Goal: Transaction & Acquisition: Obtain resource

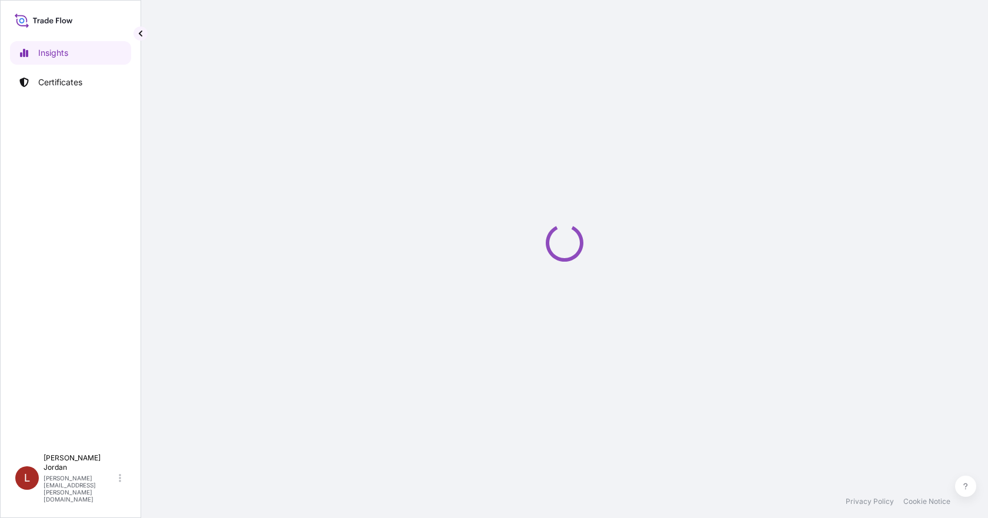
select select "2025"
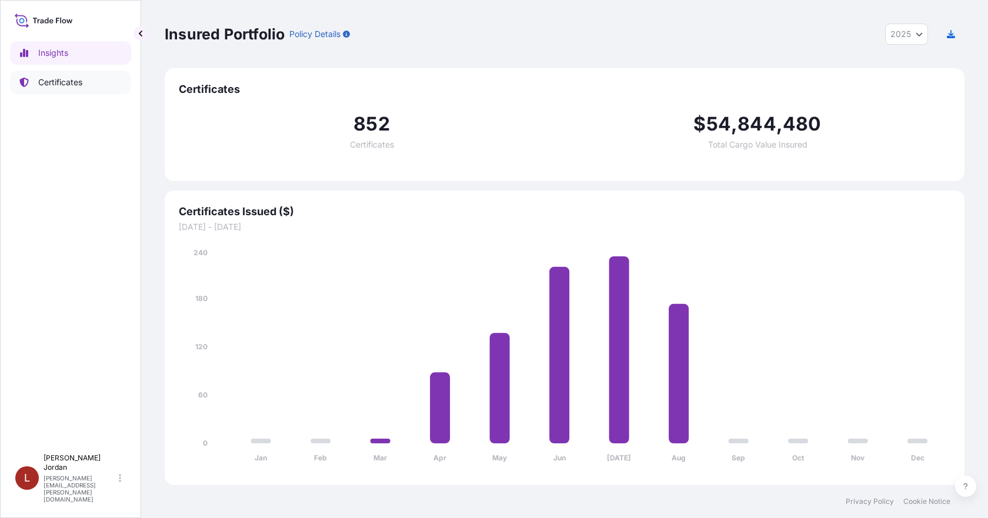
click at [72, 98] on div "Insights Certificates" at bounding box center [70, 239] width 121 height 417
click at [84, 86] on link "Certificates" at bounding box center [70, 83] width 121 height 24
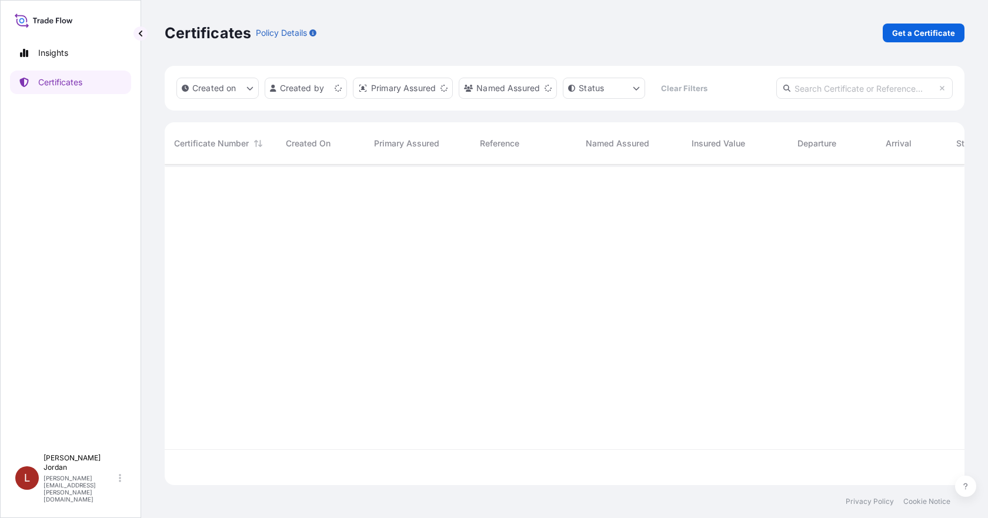
scroll to position [318, 791]
click at [932, 36] on p "Get a Certificate" at bounding box center [923, 33] width 63 height 12
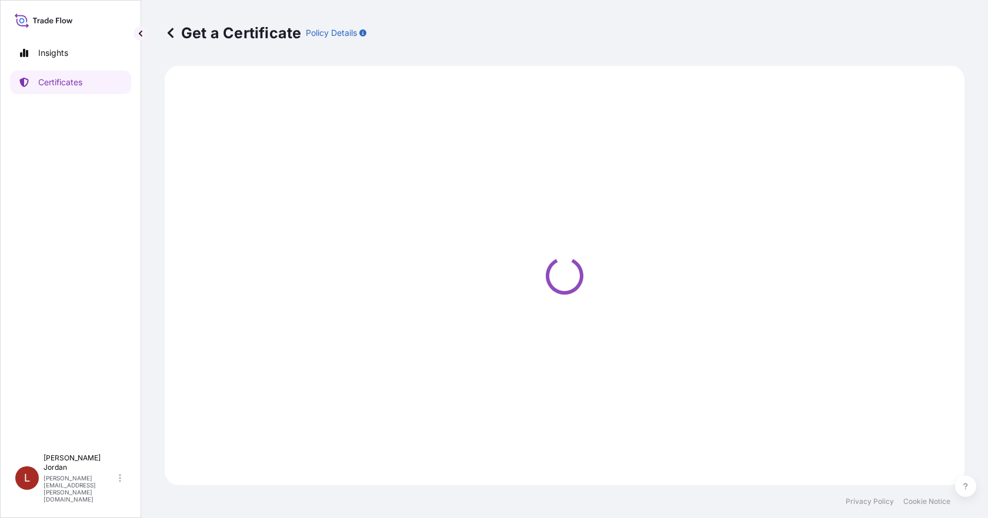
select select "Barge"
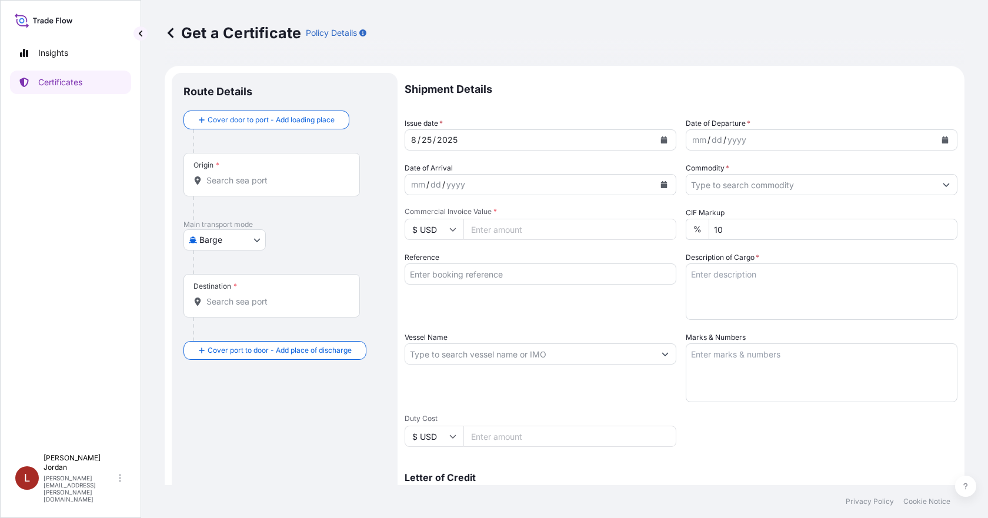
click at [249, 178] on input "Origin *" at bounding box center [275, 181] width 139 height 12
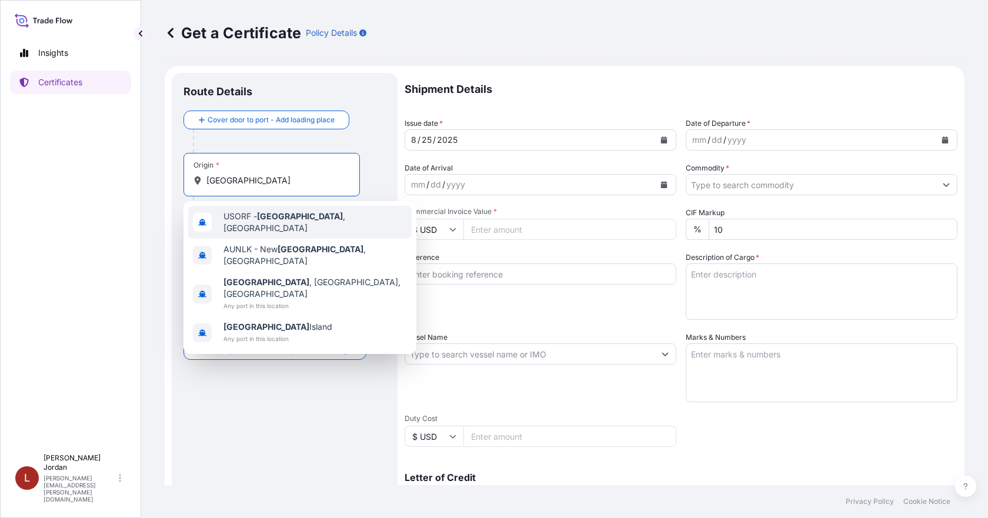
click at [336, 222] on span "USORF - [GEOGRAPHIC_DATA] , [GEOGRAPHIC_DATA]" at bounding box center [314, 222] width 183 height 24
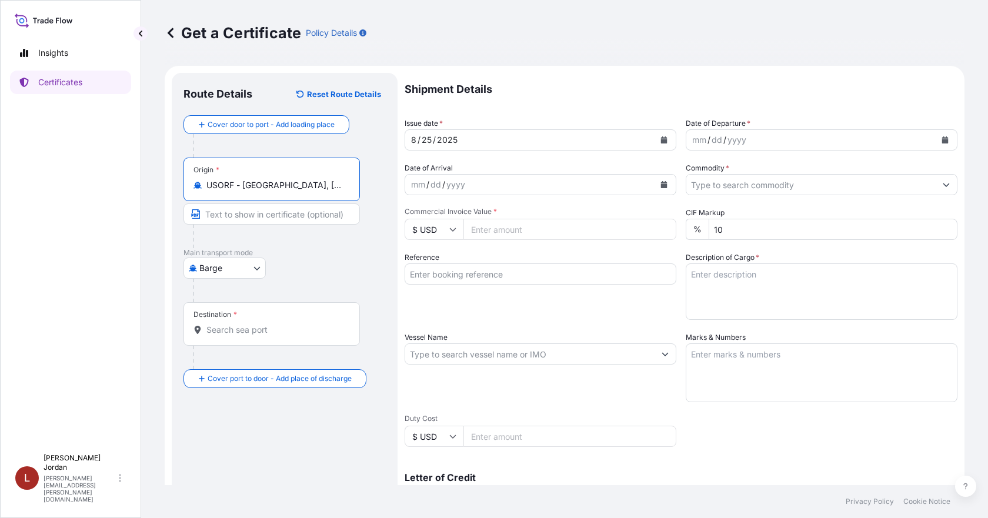
type input "USORF - [GEOGRAPHIC_DATA], [GEOGRAPHIC_DATA]"
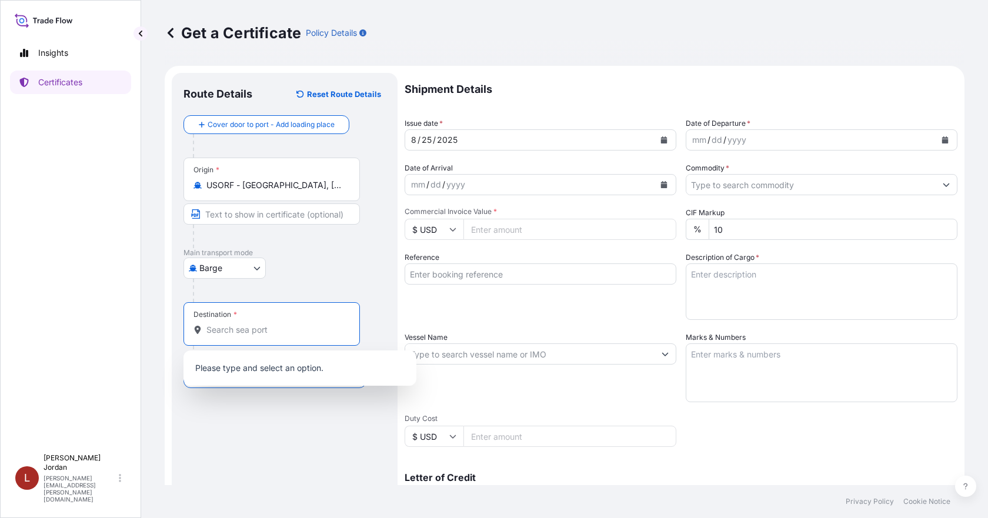
click at [260, 329] on input "Destination *" at bounding box center [275, 330] width 139 height 12
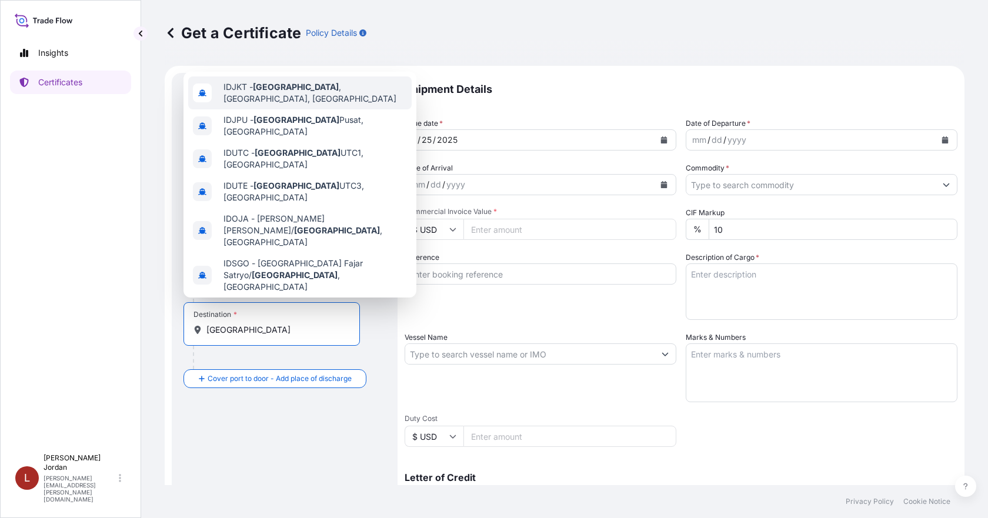
click at [325, 95] on span "IDJKT - [GEOGRAPHIC_DATA] , [GEOGRAPHIC_DATA], [GEOGRAPHIC_DATA]" at bounding box center [314, 93] width 183 height 24
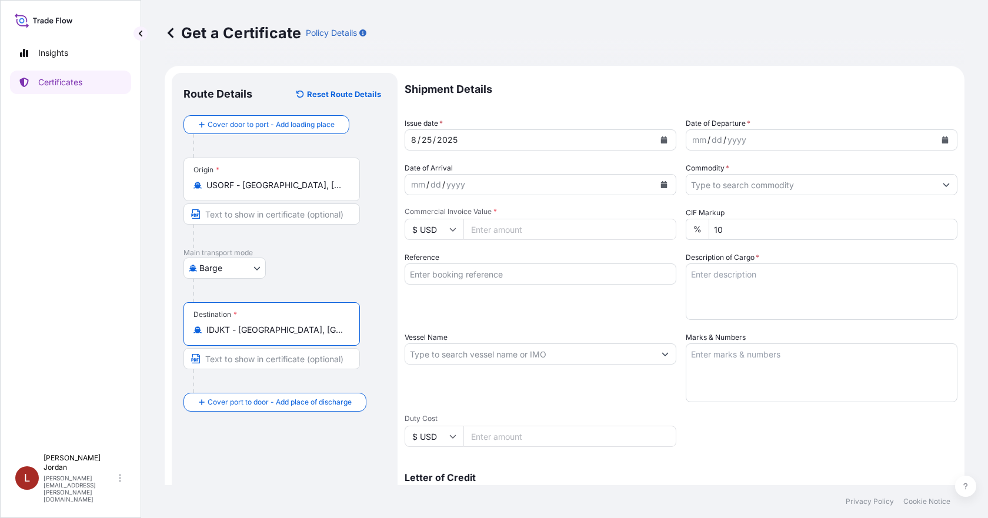
type input "IDJKT - [GEOGRAPHIC_DATA], [GEOGRAPHIC_DATA], [GEOGRAPHIC_DATA]"
click at [941, 137] on icon "Calendar" at bounding box center [944, 139] width 7 height 7
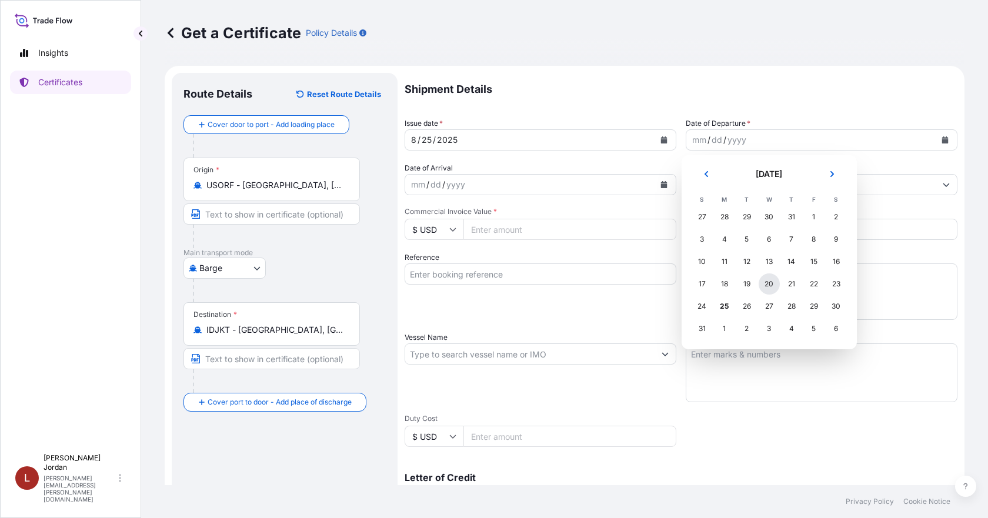
click at [770, 283] on div "20" at bounding box center [768, 283] width 21 height 21
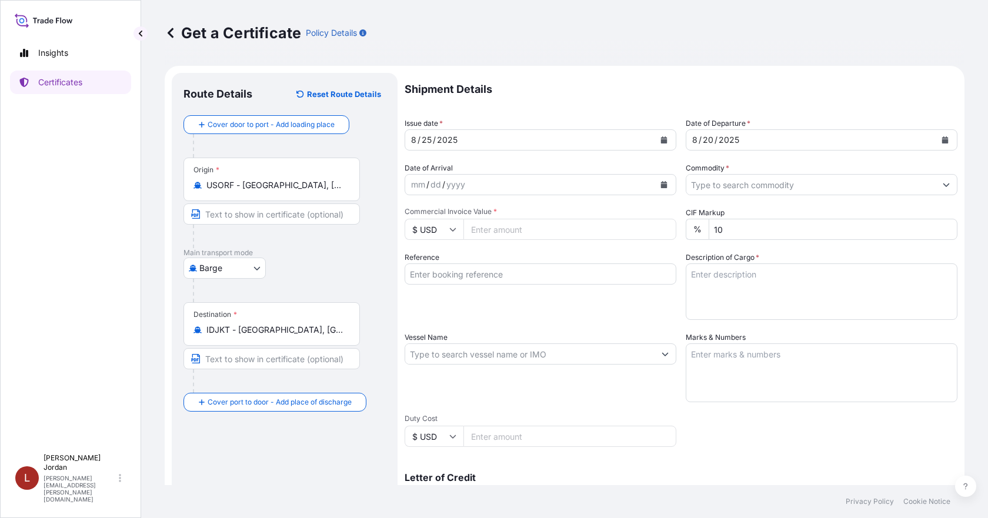
click at [749, 275] on textarea "Description of Cargo *" at bounding box center [822, 291] width 272 height 56
paste textarea "64 BOXES CARBOPOL SC-200 POLYMER, 22 KG BOX Not Regulated. NMFC 156200 PLASTIC …"
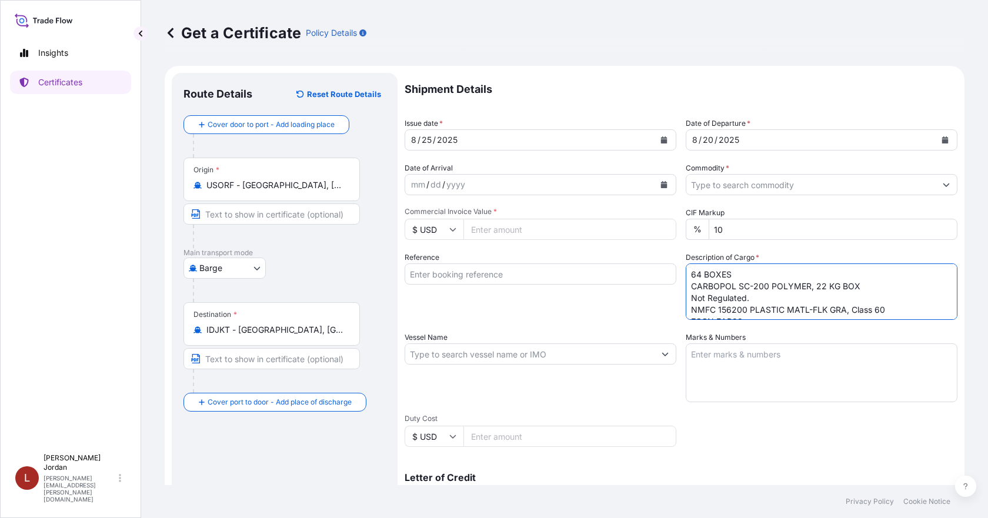
scroll to position [219, 0]
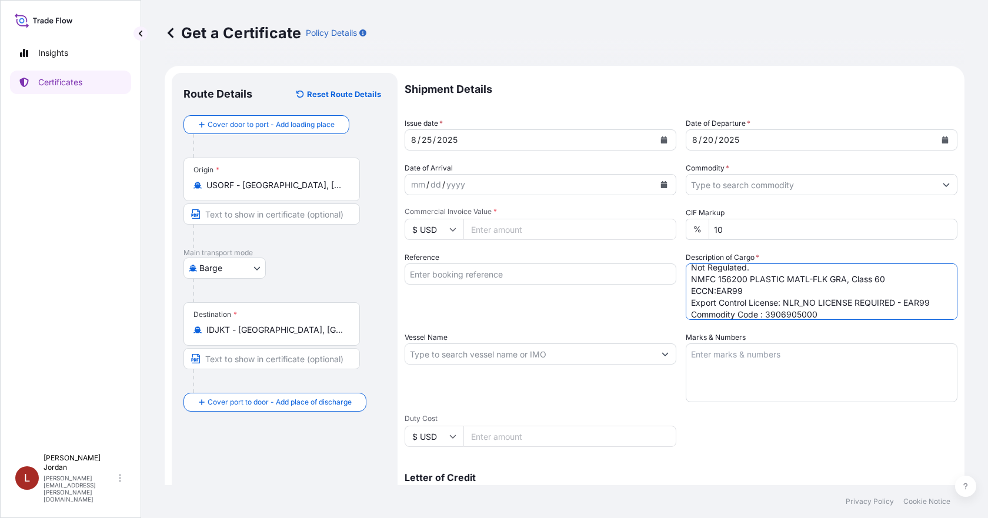
type textarea "64 BOXES CARBOPOL SC-200 POLYMER, 22 KG BOX Not Regulated. NMFC 156200 PLASTIC …"
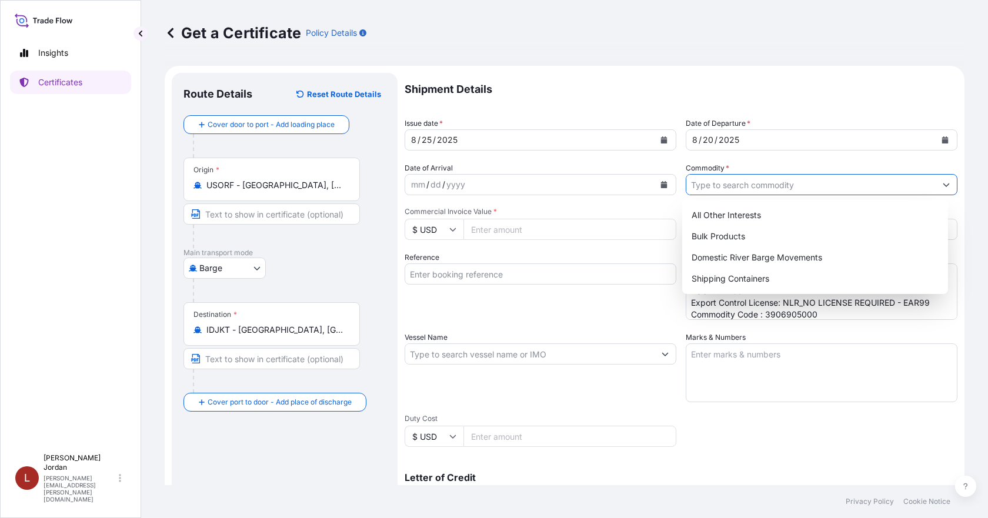
click at [748, 185] on input "Commodity *" at bounding box center [810, 184] width 249 height 21
click at [745, 275] on div "Shipping Containers" at bounding box center [815, 278] width 257 height 21
type input "Shipping Containers"
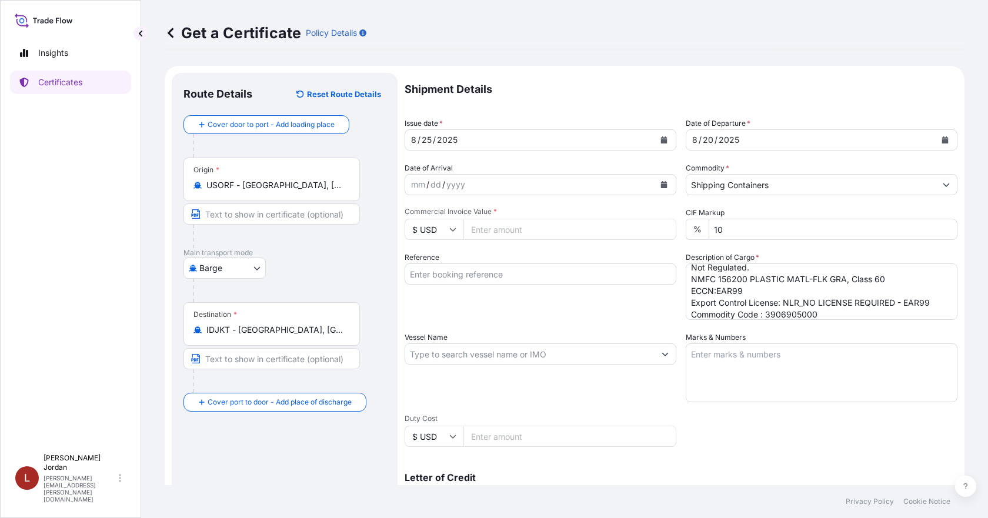
click at [543, 218] on div "Commercial Invoice Value * $ USD" at bounding box center [540, 223] width 272 height 33
click at [529, 225] on input "Commercial Invoice Value *" at bounding box center [569, 229] width 213 height 21
type input "31367.16"
click at [520, 270] on input "Reference" at bounding box center [540, 273] width 272 height 21
click at [479, 280] on input "Reference" at bounding box center [540, 273] width 272 height 21
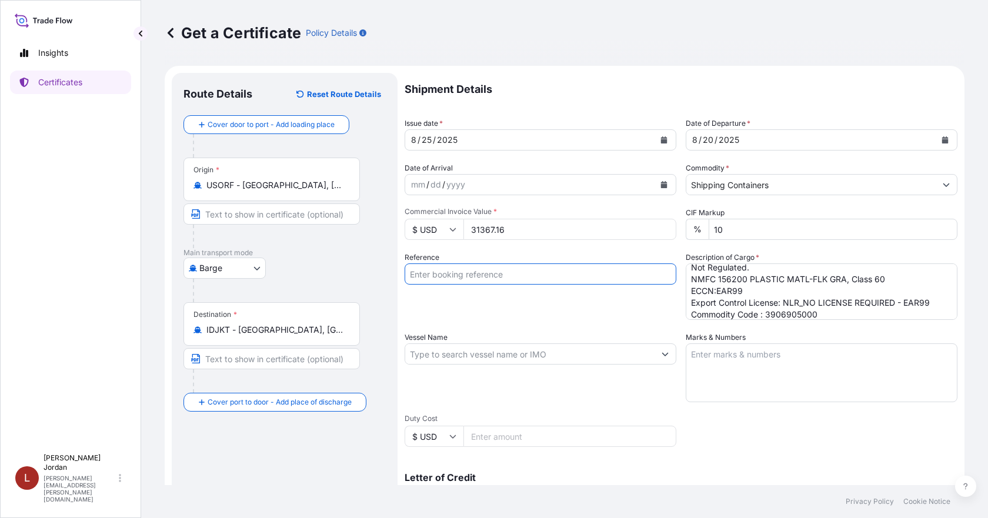
paste input "80000108329"
type input "80000108329"
click at [516, 304] on div "Reference 80000108329" at bounding box center [540, 286] width 272 height 68
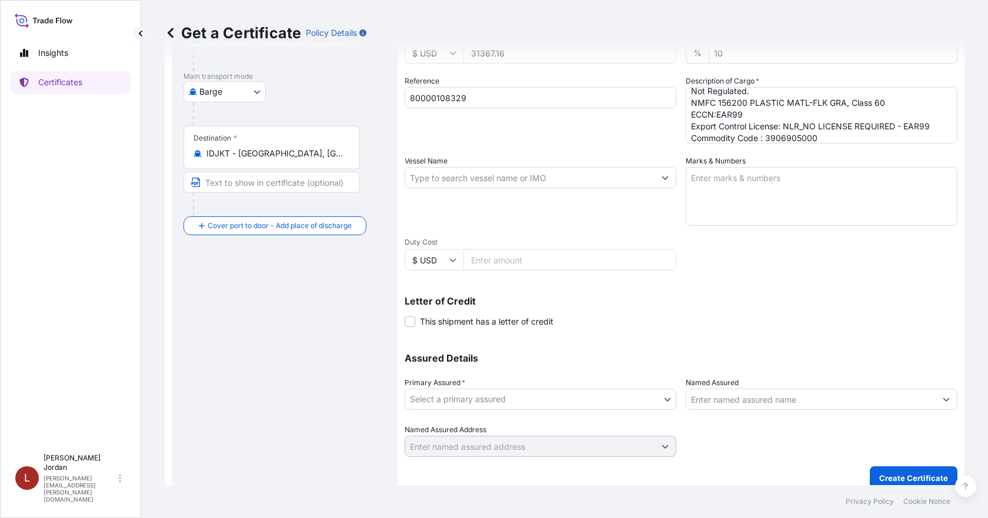
scroll to position [188, 0]
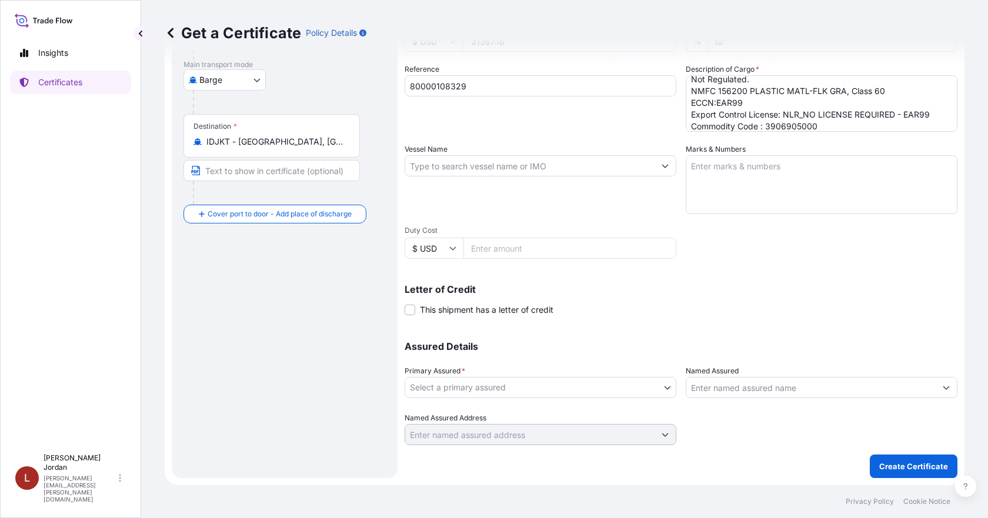
click at [508, 394] on body "Insights Certificates L [PERSON_NAME] [PERSON_NAME][EMAIL_ADDRESS][PERSON_NAME]…" at bounding box center [494, 259] width 988 height 518
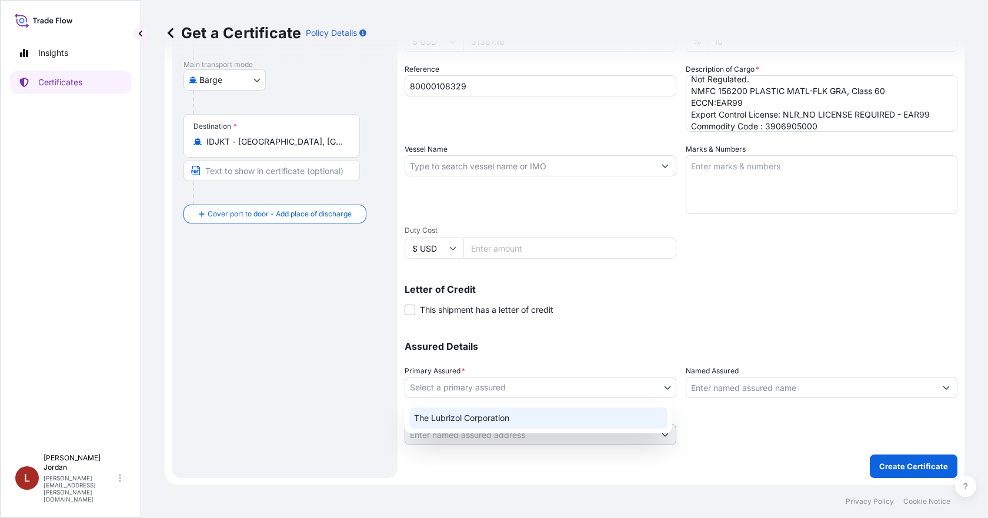
click at [496, 416] on div "The Lubrizol Corporation" at bounding box center [538, 417] width 258 height 21
select select "31566"
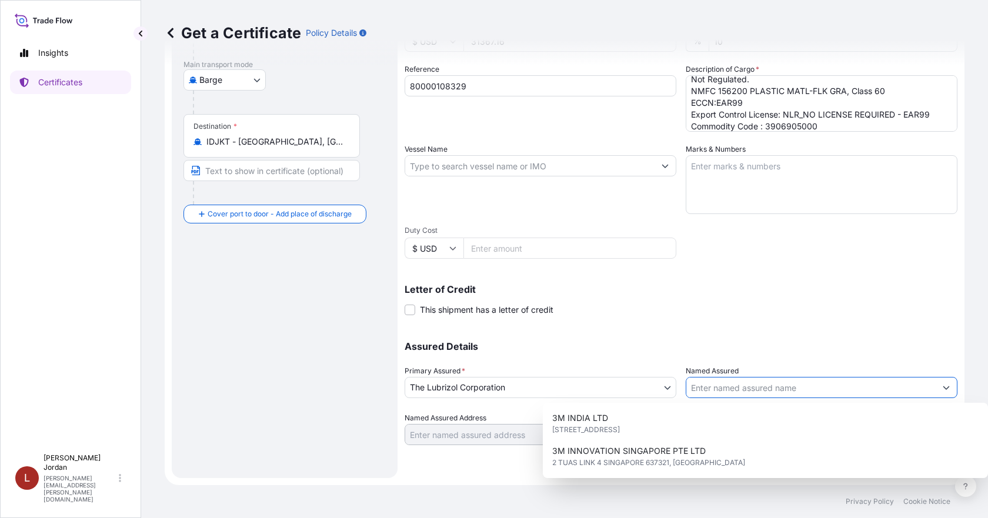
click at [741, 382] on input "Named Assured" at bounding box center [810, 387] width 249 height 21
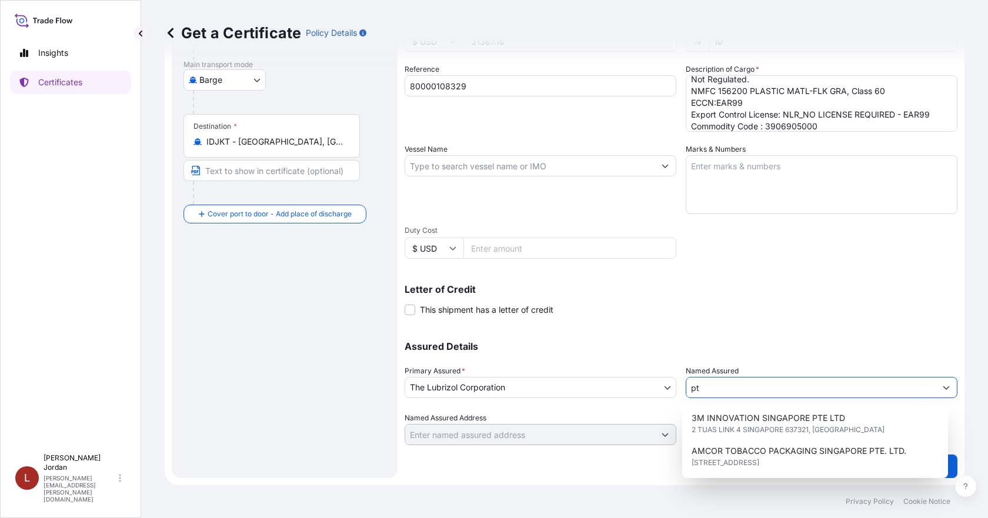
type input "p"
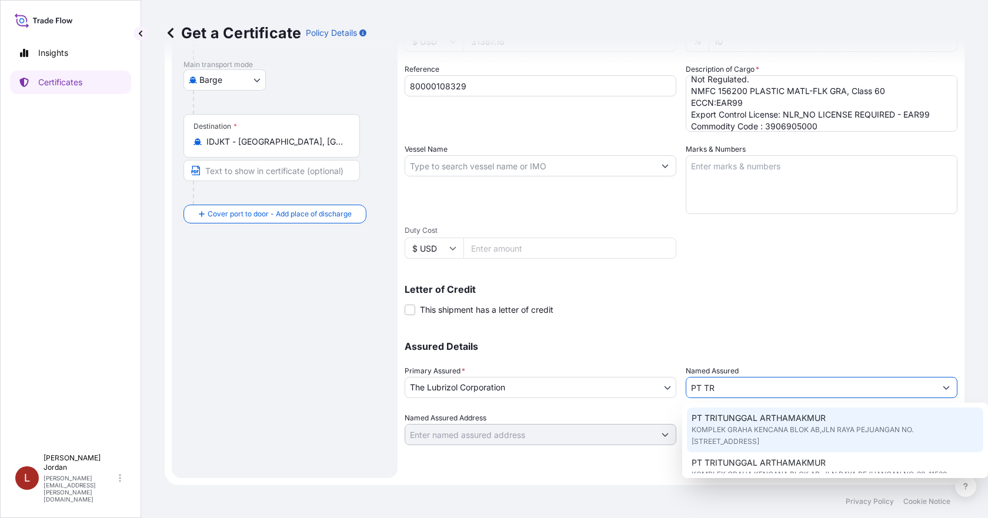
click at [853, 421] on div "PT TRITUNGGAL ARTHAMAKMUR KOMPLEK GRAHA KENCANA BLOK AB,JLN RAYA PEJUANGAN NO. …" at bounding box center [835, 429] width 297 height 45
type input "PT TRITUNGGAL ARTHAMAKMUR"
type input "KOMPLEK GRAHA KENCANA BLOK AB,JLN RAYA PEJUANGAN NO. [STREET_ADDRESS]"
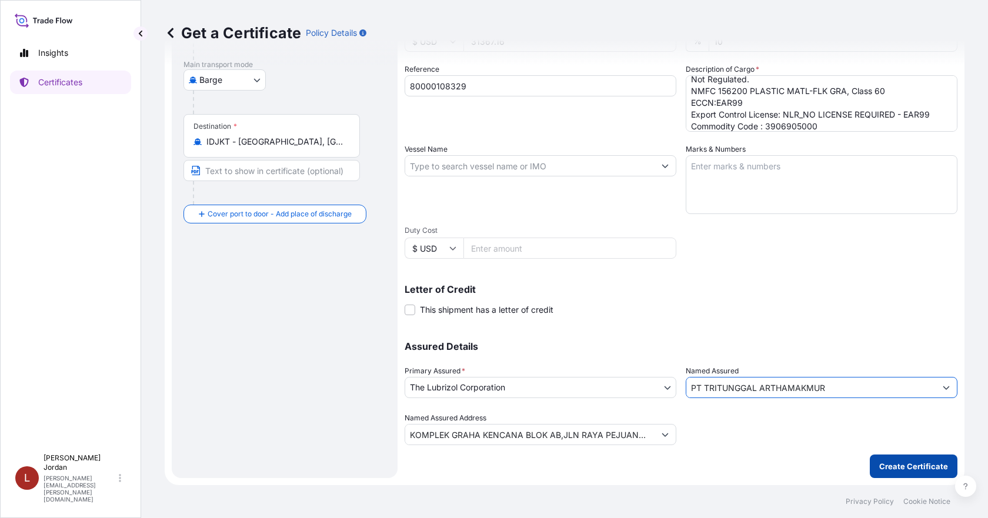
type input "PT TRITUNGGAL ARTHAMAKMUR"
click at [897, 470] on p "Create Certificate" at bounding box center [913, 466] width 69 height 12
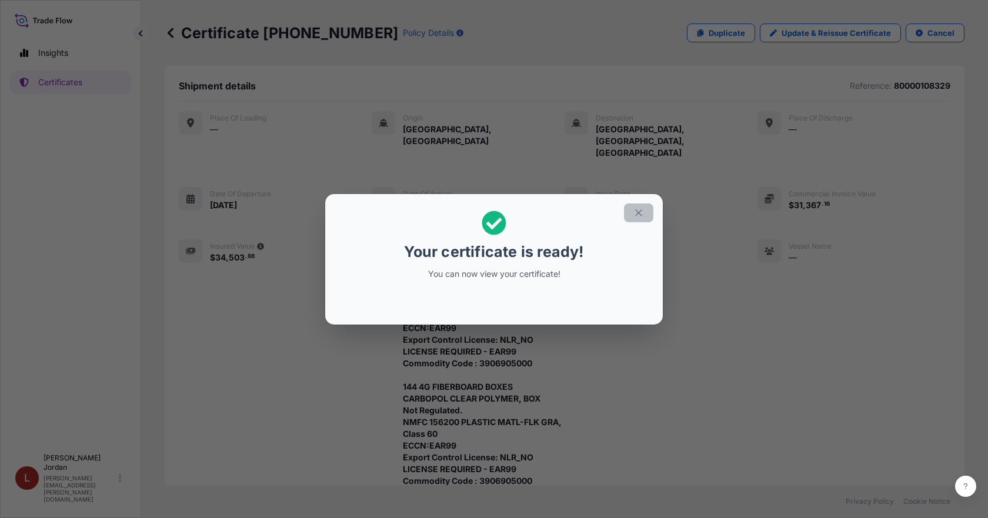
click at [640, 216] on icon "button" at bounding box center [638, 213] width 11 height 11
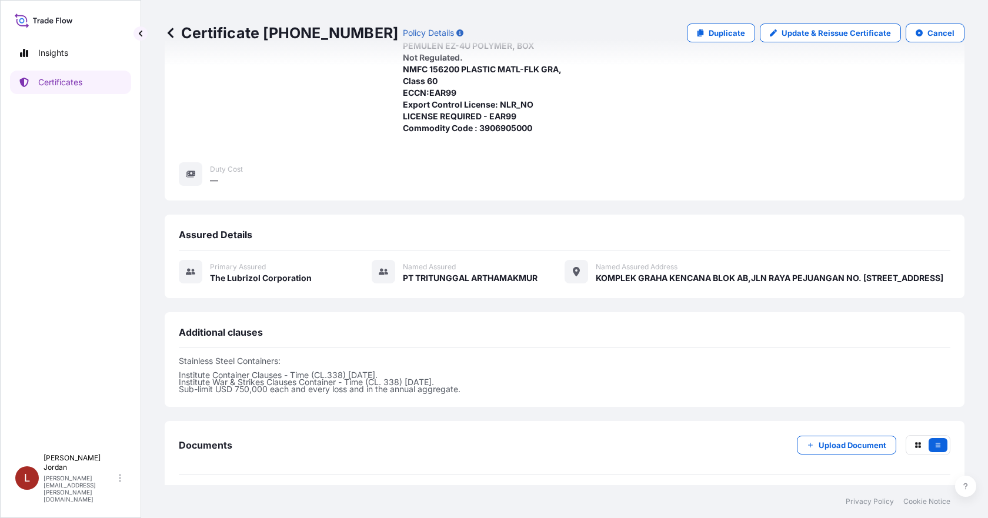
scroll to position [504, 0]
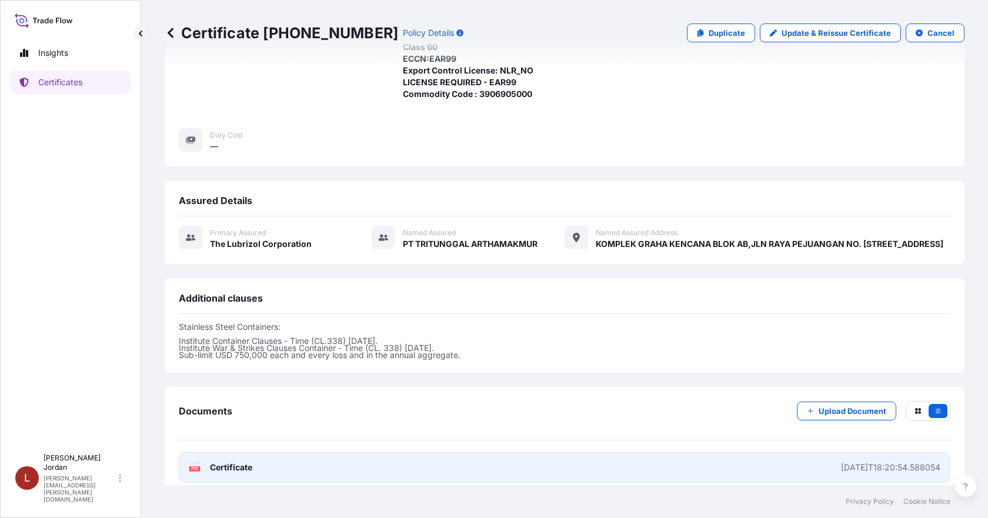
click at [349, 454] on link "PDF Certificate [DATE]T18:20:54.588054" at bounding box center [564, 467] width 771 height 31
